Goal: Task Accomplishment & Management: Manage account settings

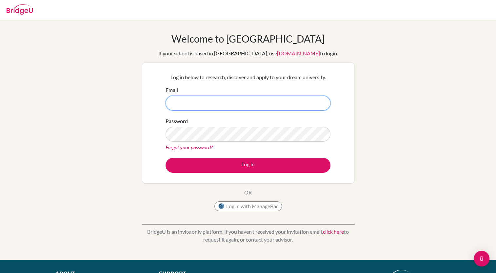
drag, startPoint x: 0, startPoint y: 0, endPoint x: 256, endPoint y: 102, distance: 275.0
click at [256, 102] on input "Email" at bounding box center [247, 103] width 165 height 15
type input "[EMAIL_ADDRESS][DOMAIN_NAME]"
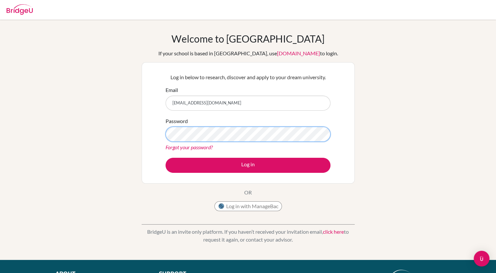
click at [165, 158] on button "Log in" at bounding box center [247, 165] width 165 height 15
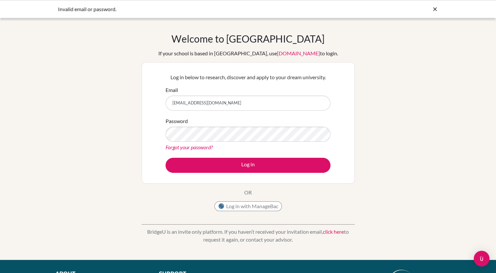
type input "[EMAIL_ADDRESS][DOMAIN_NAME]"
click at [165, 158] on button "Log in" at bounding box center [247, 165] width 165 height 15
type input "[EMAIL_ADDRESS][DOMAIN_NAME]"
click at [165, 158] on button "Log in" at bounding box center [247, 165] width 165 height 15
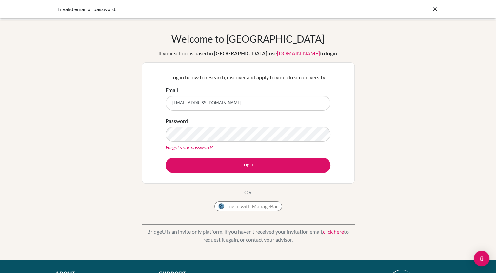
click at [202, 103] on input "[EMAIL_ADDRESS][DOMAIN_NAME]" at bounding box center [247, 103] width 165 height 15
type input "maomao20102028@gmail.com"
click at [165, 158] on button "Log in" at bounding box center [247, 165] width 165 height 15
drag, startPoint x: 478, startPoint y: 0, endPoint x: 330, endPoint y: 35, distance: 151.9
click at [330, 35] on div "Welcome to BridgeU If your school is based in China, use app.bridge-u.com.cn to…" at bounding box center [248, 124] width 213 height 182
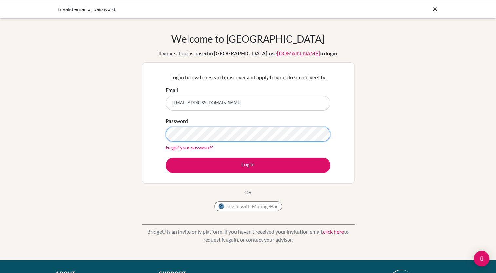
click at [165, 158] on button "Log in" at bounding box center [247, 165] width 165 height 15
click at [247, 105] on input "[EMAIL_ADDRESS][DOMAIN_NAME]" at bounding box center [247, 103] width 165 height 15
click at [270, 103] on input "[EMAIL_ADDRESS][DOMAIN_NAME]" at bounding box center [247, 103] width 165 height 15
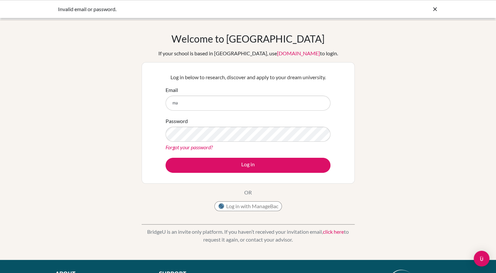
type input "m"
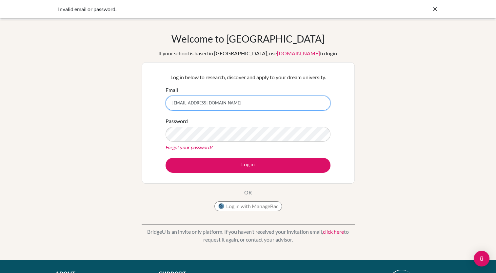
type input "[EMAIL_ADDRESS][DOMAIN_NAME]"
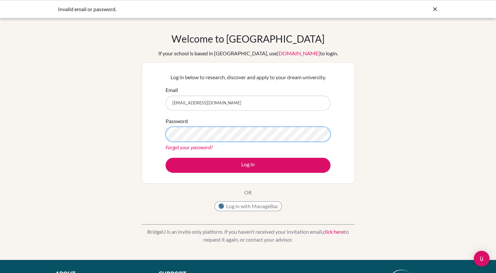
click at [165, 158] on button "Log in" at bounding box center [247, 165] width 165 height 15
type input "[EMAIL_ADDRESS][DOMAIN_NAME]"
click at [165, 158] on button "Log in" at bounding box center [247, 165] width 165 height 15
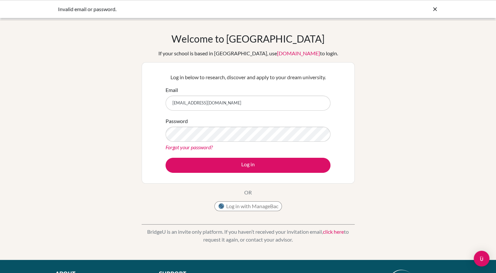
click at [247, 102] on input "minemao0228@gmail.com" at bounding box center [247, 103] width 165 height 15
type input "m"
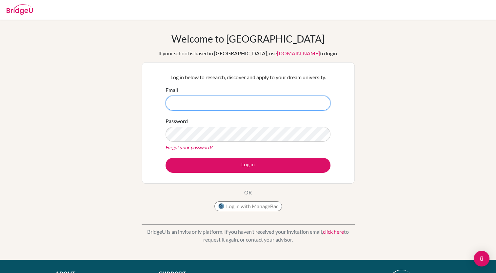
click at [218, 97] on input "Email" at bounding box center [247, 103] width 165 height 15
click at [236, 102] on input "Email" at bounding box center [247, 103] width 165 height 15
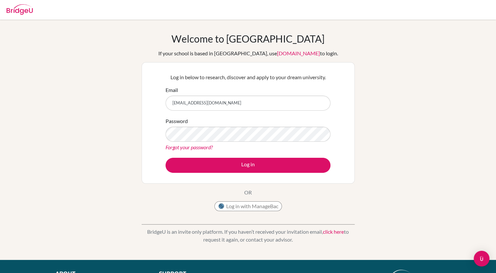
type input "[EMAIL_ADDRESS][DOMAIN_NAME]"
click at [165, 158] on button "Log in" at bounding box center [247, 165] width 165 height 15
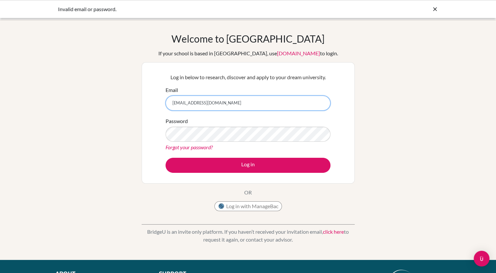
click at [291, 102] on input "maomao20102028@gmail.com" at bounding box center [247, 103] width 165 height 15
type input "m"
type input "[EMAIL_ADDRESS][DOMAIN_NAME]"
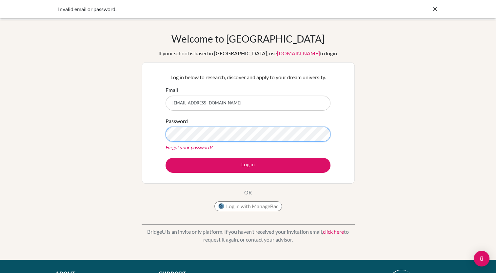
click at [165, 158] on button "Log in" at bounding box center [247, 165] width 165 height 15
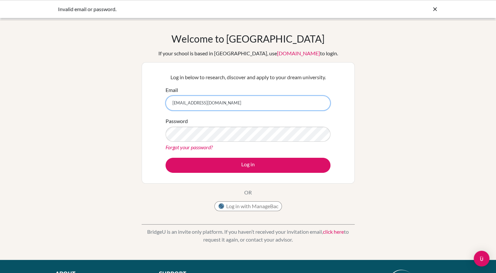
click at [256, 106] on input "mao.m0228@asbsk.ac.th" at bounding box center [247, 103] width 165 height 15
type input "m"
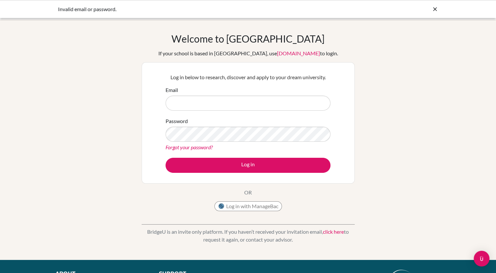
click at [332, 231] on link "click here" at bounding box center [333, 232] width 21 height 6
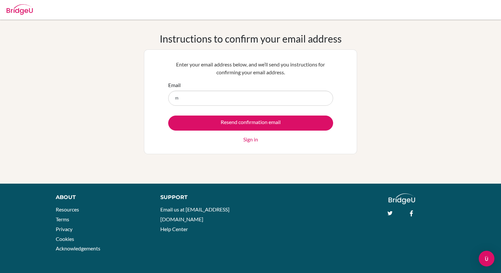
type input "[EMAIL_ADDRESS][DOMAIN_NAME]"
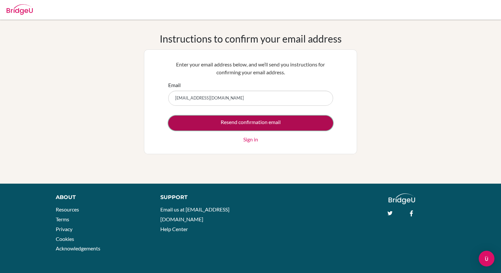
click at [238, 122] on input "Resend confirmation email" at bounding box center [250, 123] width 165 height 15
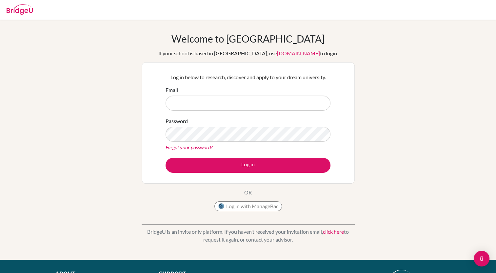
type input ","
type input "m"
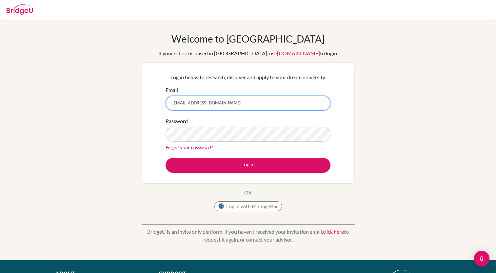
type input "[EMAIL_ADDRESS][DOMAIN_NAME]"
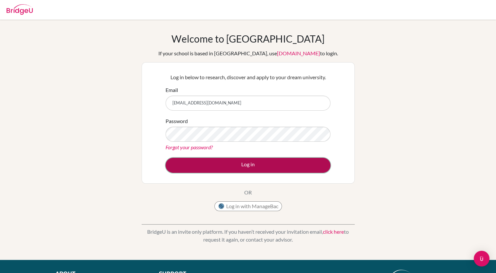
click at [252, 161] on button "Log in" at bounding box center [247, 165] width 165 height 15
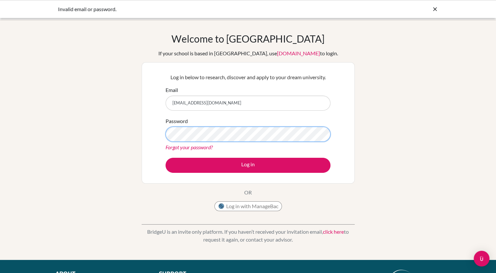
click at [165, 158] on button "Log in" at bounding box center [247, 165] width 165 height 15
